Goal: Task Accomplishment & Management: Manage account settings

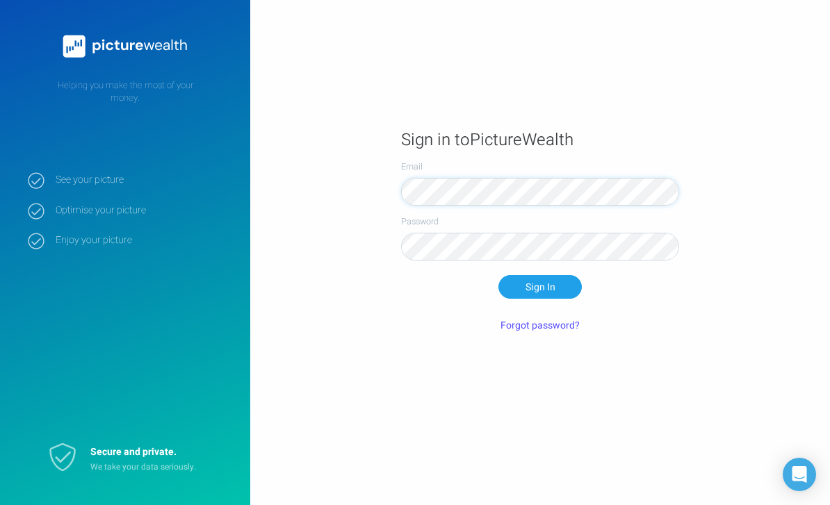
click at [540, 299] on button "Sign In" at bounding box center [540, 287] width 83 height 24
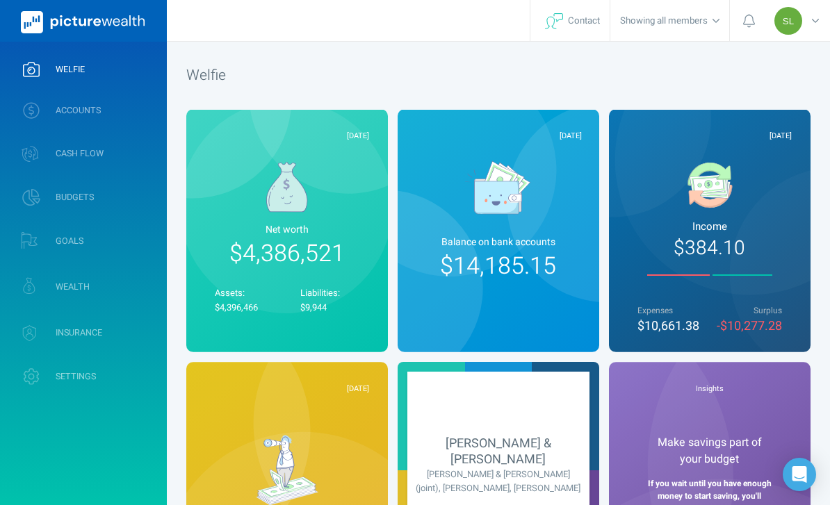
click at [133, 120] on link "ACCOUNTS" at bounding box center [83, 110] width 167 height 36
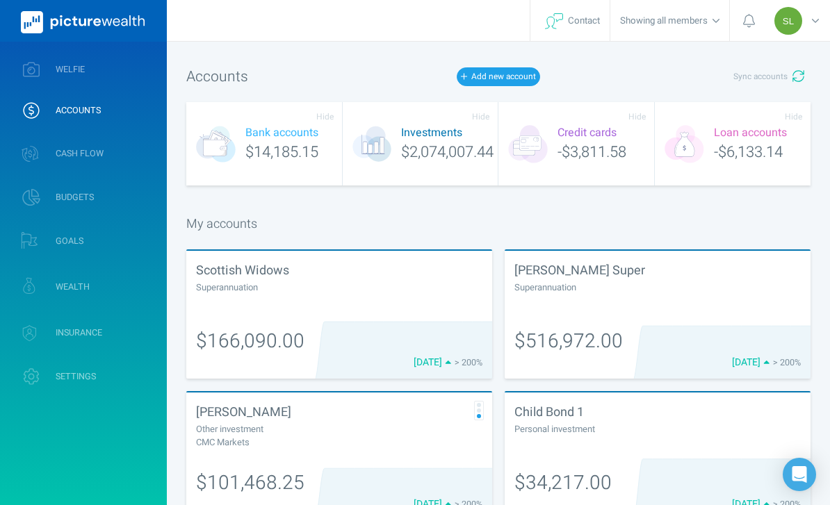
click at [793, 79] on icon "button" at bounding box center [799, 76] width 13 height 13
click at [127, 69] on link "WELFIE" at bounding box center [83, 69] width 167 height 36
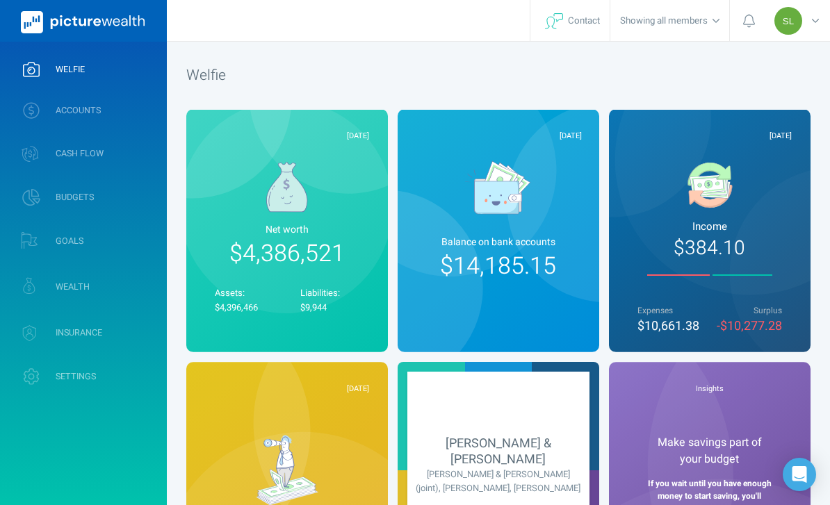
click at [127, 286] on link "WEALTH" at bounding box center [83, 286] width 167 height 41
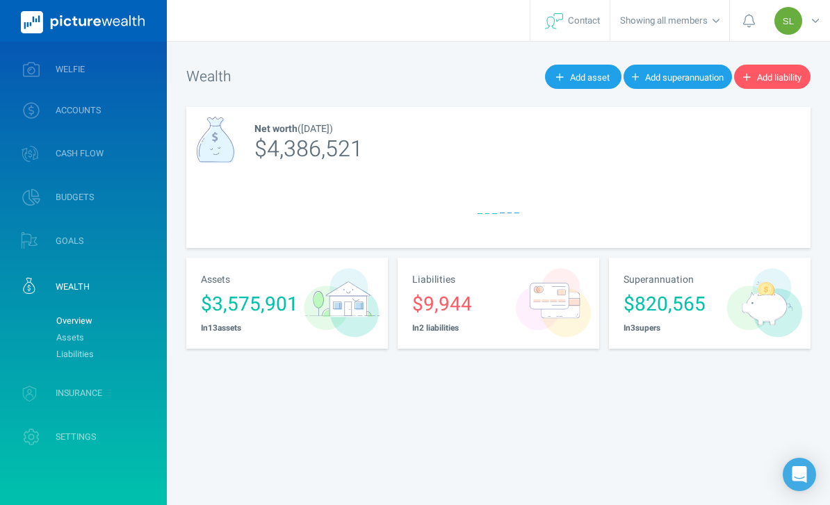
click at [134, 333] on link "Assets" at bounding box center [105, 338] width 113 height 17
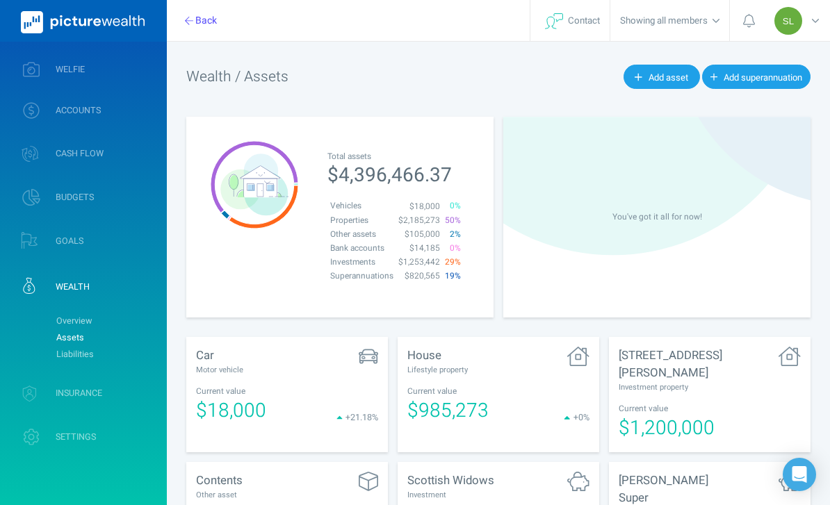
click at [822, 31] on div "SL" at bounding box center [799, 20] width 63 height 41
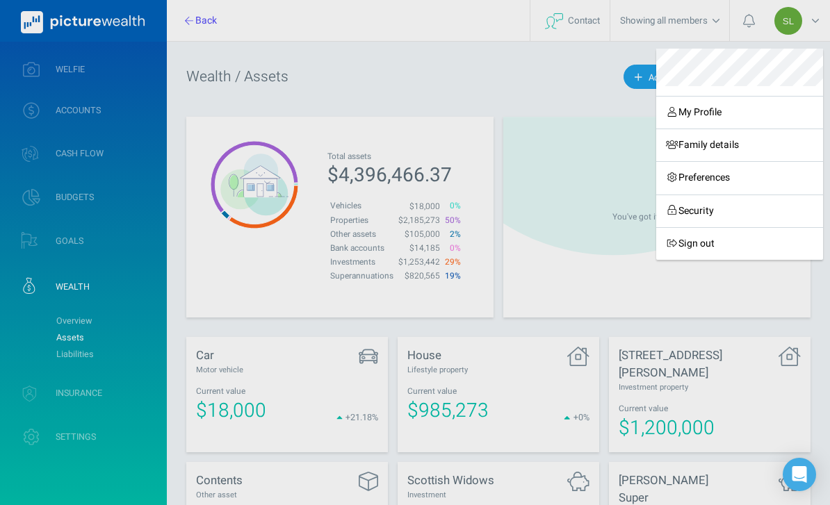
click at [722, 245] on link "Sign out" at bounding box center [739, 243] width 167 height 33
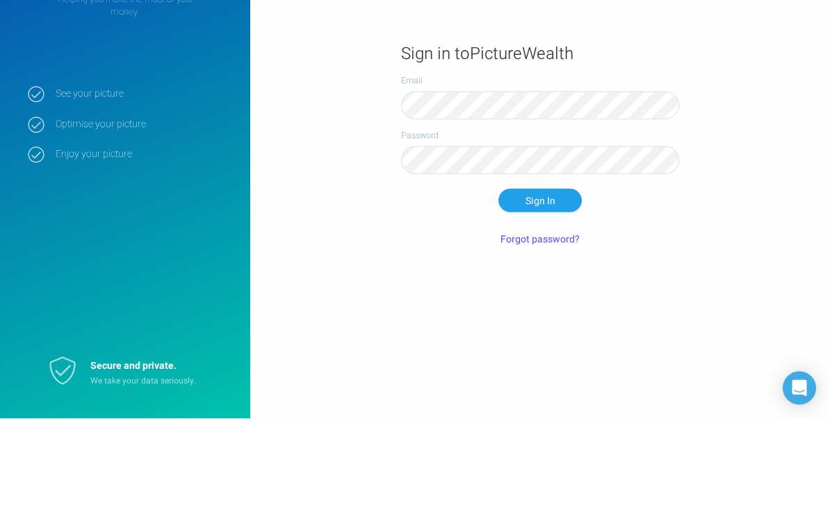
scroll to position [44, 0]
